Goal: Contribute content: Contribute content

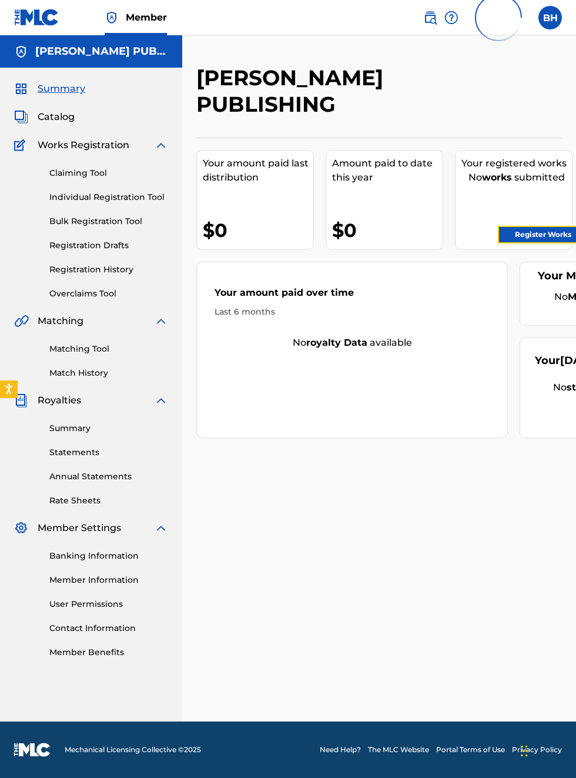
click at [541, 233] on link "Register Works" at bounding box center [543, 235] width 91 height 18
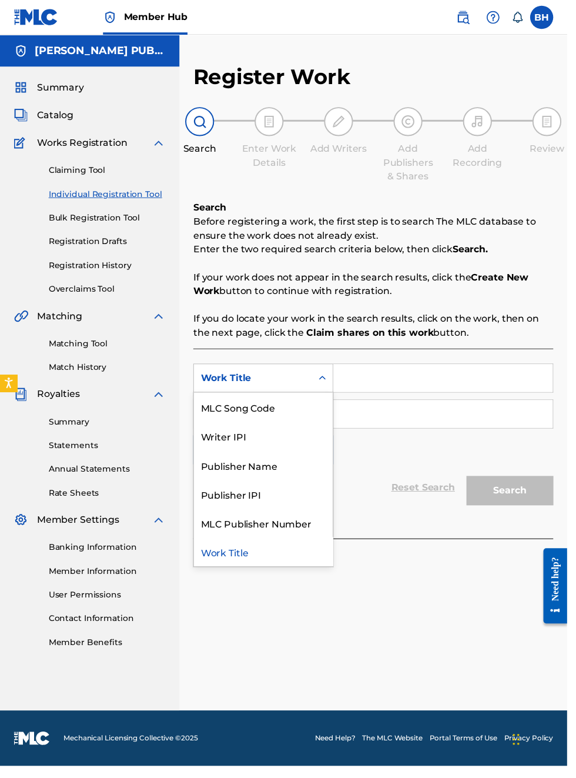
click at [254, 500] on div "Publisher IPI" at bounding box center [267, 501] width 141 height 29
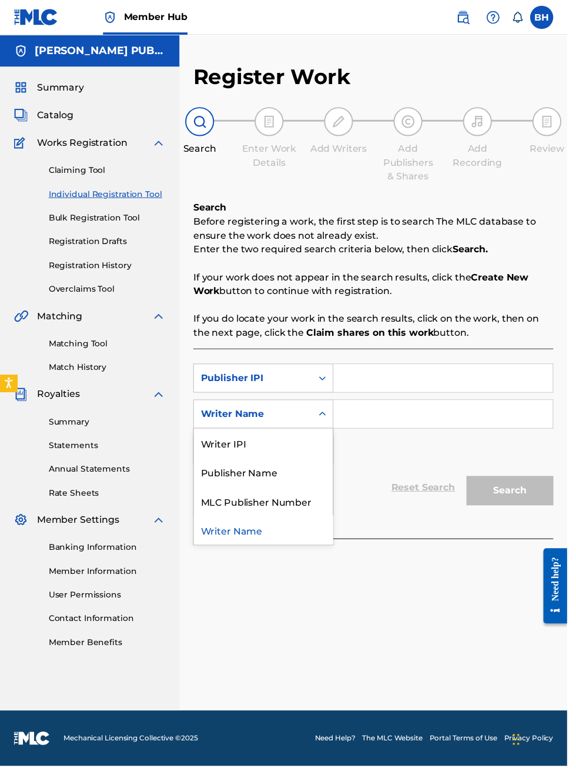
click at [266, 479] on div "Publisher Name" at bounding box center [267, 479] width 141 height 29
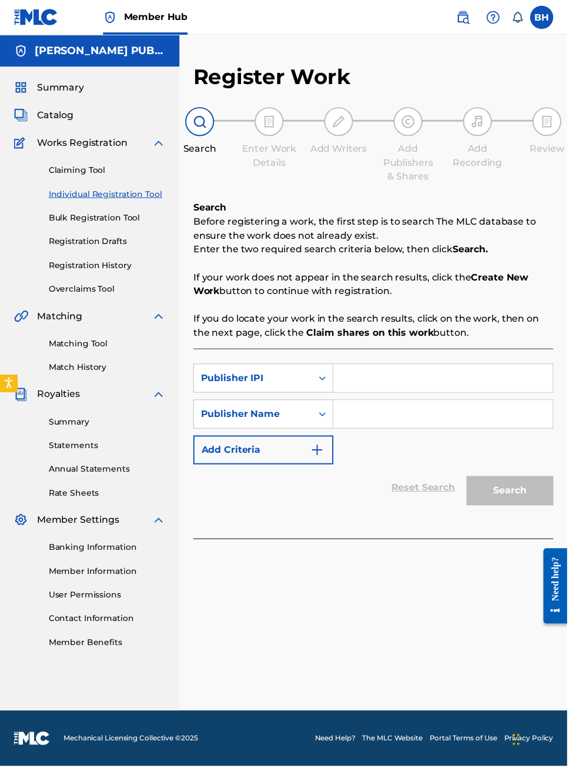
click at [443, 460] on div "SearchWithCriteria4dd572e1-5148-4dc8-b895-558825276234 Publisher IPI SearchWith…" at bounding box center [379, 420] width 366 height 102
click at [416, 382] on input "Search Form" at bounding box center [450, 384] width 223 height 28
type input "00340604990"
click at [400, 422] on input "Search Form" at bounding box center [450, 420] width 223 height 28
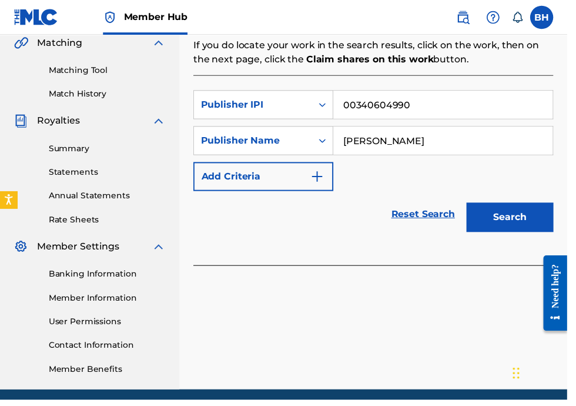
scroll to position [282, 0]
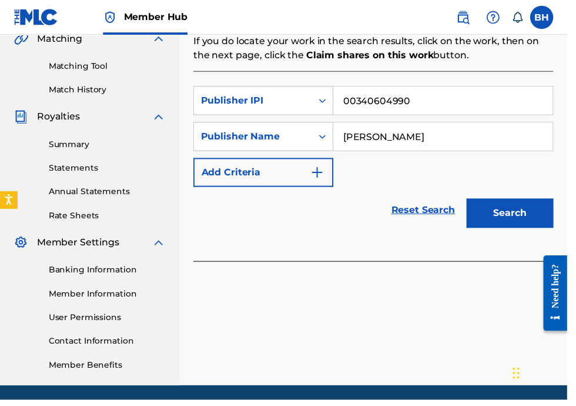
type input "[PERSON_NAME]"
click at [526, 220] on button "Search" at bounding box center [518, 216] width 88 height 29
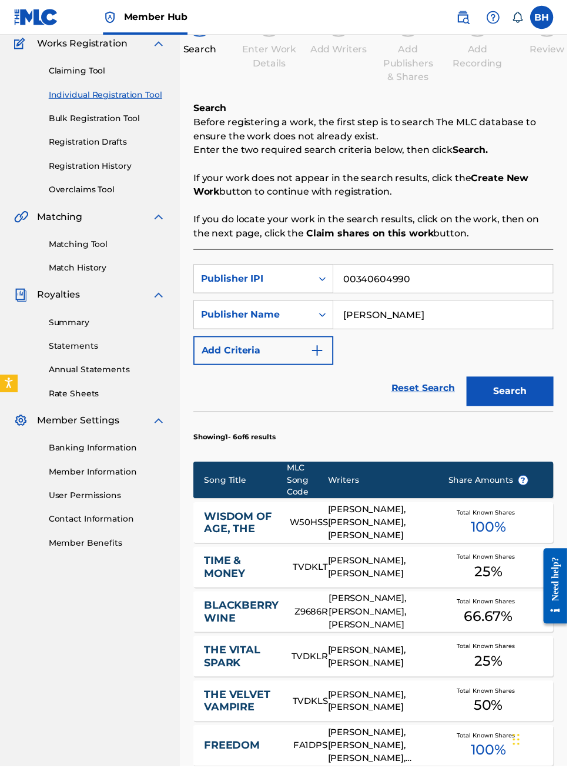
scroll to position [0, 0]
